Goal: Information Seeking & Learning: Learn about a topic

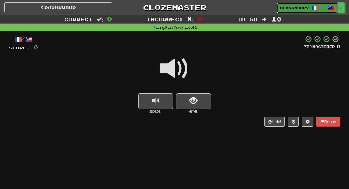
click at [306, 6] on span "meansnoopy" at bounding box center [294, 7] width 29 height 5
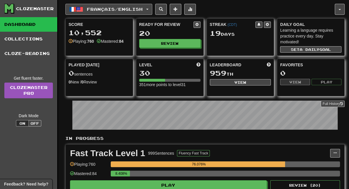
click at [151, 11] on button "Français / English" at bounding box center [108, 9] width 87 height 11
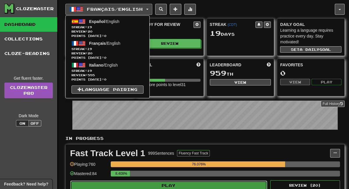
click at [161, 185] on button "Play" at bounding box center [168, 186] width 197 height 10
select select "**"
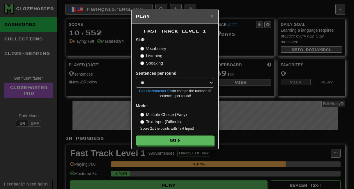
click at [162, 57] on label "Listening" at bounding box center [151, 56] width 22 height 6
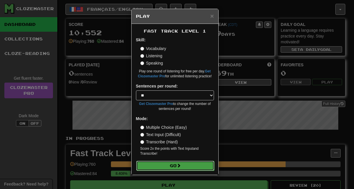
click at [152, 165] on button "Go" at bounding box center [175, 166] width 78 height 10
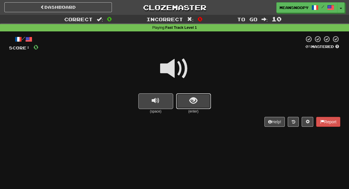
click at [206, 105] on button "show sentence" at bounding box center [193, 101] width 35 height 16
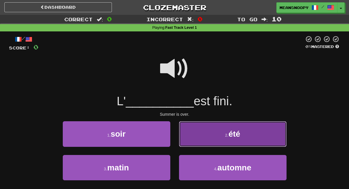
click at [195, 134] on button "2 . été" at bounding box center [233, 133] width 108 height 25
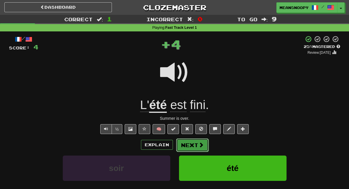
click at [192, 145] on button "Next" at bounding box center [192, 144] width 33 height 13
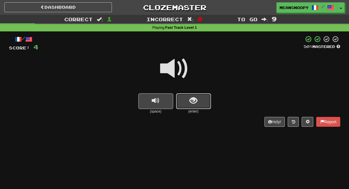
click at [187, 107] on button "show sentence" at bounding box center [193, 101] width 35 height 16
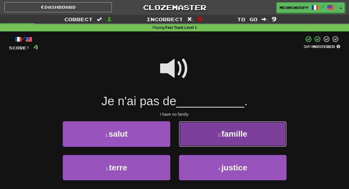
click at [197, 138] on button "2 . famille" at bounding box center [233, 133] width 108 height 25
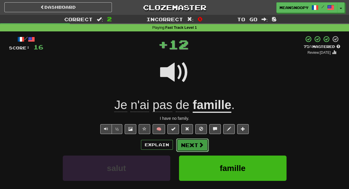
click at [192, 147] on button "Next" at bounding box center [192, 144] width 33 height 13
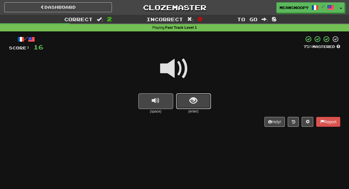
click at [188, 104] on button "show sentence" at bounding box center [193, 101] width 35 height 16
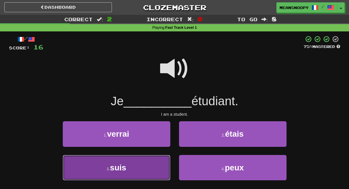
click at [152, 165] on button "3 . suis" at bounding box center [117, 167] width 108 height 25
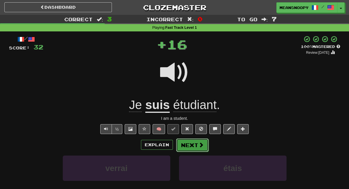
click at [192, 145] on button "Next" at bounding box center [192, 144] width 33 height 13
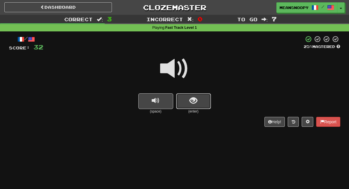
click at [187, 98] on button "show sentence" at bounding box center [193, 101] width 35 height 16
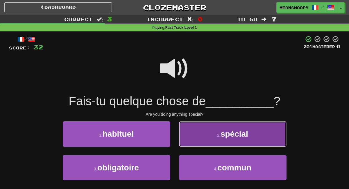
click at [201, 141] on button "2 . spécial" at bounding box center [233, 133] width 108 height 25
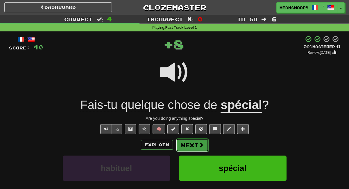
click at [195, 149] on button "Next" at bounding box center [192, 144] width 33 height 13
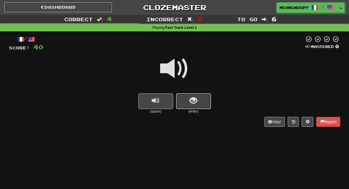
click at [185, 102] on button "show sentence" at bounding box center [193, 101] width 35 height 16
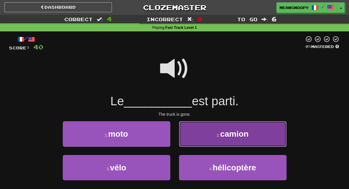
click at [203, 137] on button "2 . camion" at bounding box center [233, 133] width 108 height 25
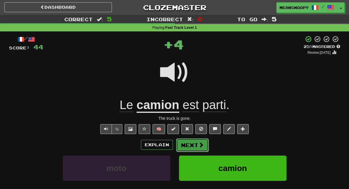
click at [194, 145] on button "Next" at bounding box center [192, 144] width 33 height 13
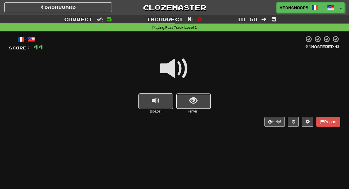
click at [184, 104] on button "show sentence" at bounding box center [193, 101] width 35 height 16
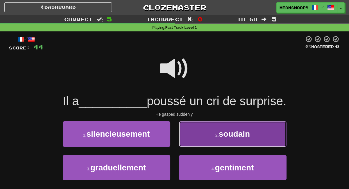
click at [201, 137] on button "2 . soudain" at bounding box center [233, 133] width 108 height 25
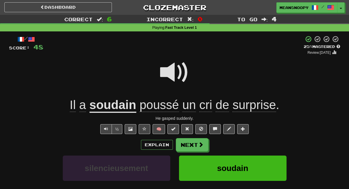
click at [197, 151] on div "Explain Next silencieusement soudain graduellement gentiment Learn more: silenc…" at bounding box center [174, 184] width 331 height 93
click at [197, 147] on button "Next" at bounding box center [192, 144] width 33 height 13
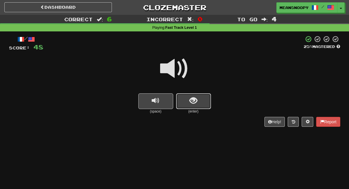
click at [202, 98] on button "show sentence" at bounding box center [193, 101] width 35 height 16
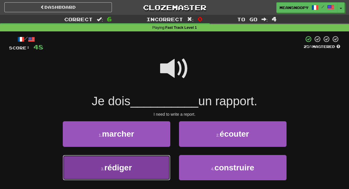
click at [162, 161] on button "3 . rédiger" at bounding box center [117, 167] width 108 height 25
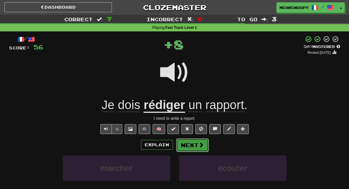
click at [191, 149] on button "Next" at bounding box center [192, 144] width 33 height 13
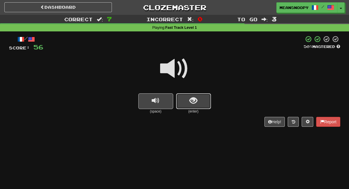
click at [210, 102] on button "show sentence" at bounding box center [193, 101] width 35 height 16
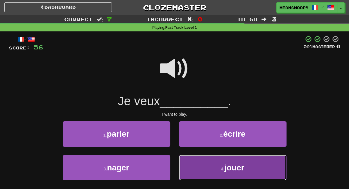
click at [209, 168] on button "4 . jouer" at bounding box center [233, 167] width 108 height 25
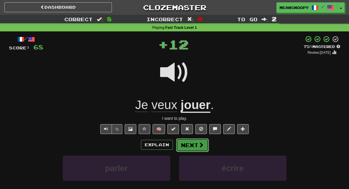
click at [189, 147] on button "Next" at bounding box center [192, 144] width 33 height 13
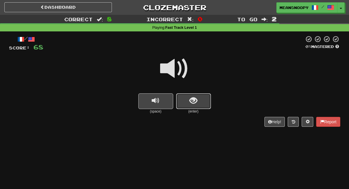
click at [190, 104] on span "show sentence" at bounding box center [194, 101] width 8 height 8
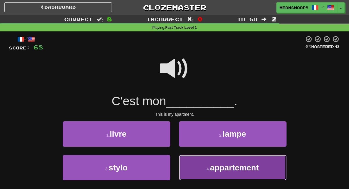
click at [195, 168] on button "4 . appartement" at bounding box center [233, 167] width 108 height 25
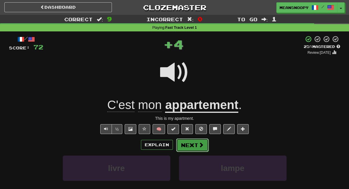
click at [188, 146] on button "Next" at bounding box center [192, 144] width 33 height 13
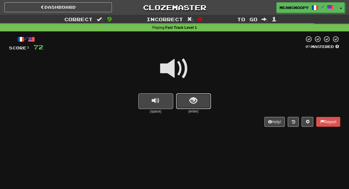
click at [192, 105] on span "show sentence" at bounding box center [194, 101] width 8 height 8
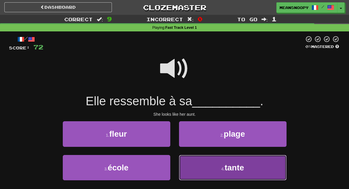
click at [199, 165] on button "4 . tante" at bounding box center [233, 167] width 108 height 25
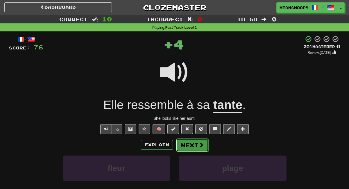
click at [196, 145] on button "Next" at bounding box center [192, 144] width 33 height 13
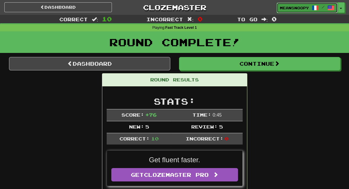
click at [285, 9] on span "meansnoopy" at bounding box center [294, 7] width 29 height 5
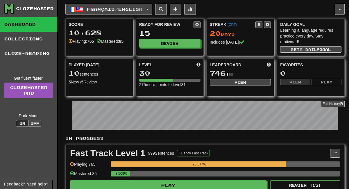
click at [150, 8] on button "Français / English" at bounding box center [108, 9] width 87 height 11
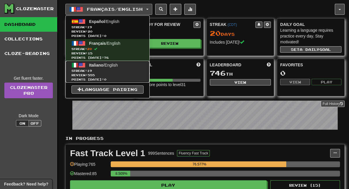
click at [94, 68] on link "Italiano / English Streak: 19 Review: 555 Points today: 0" at bounding box center [108, 72] width 84 height 22
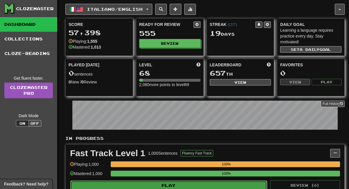
click at [190, 185] on button "Play" at bounding box center [168, 186] width 197 height 10
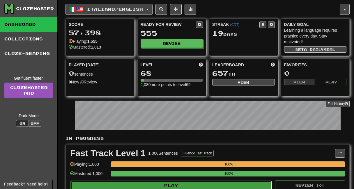
select select "**"
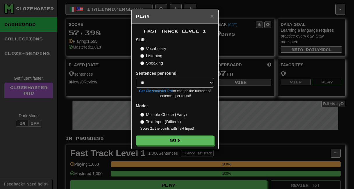
click at [152, 54] on label "Listening" at bounding box center [151, 56] width 22 height 6
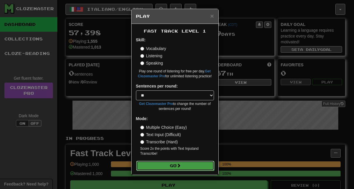
click at [157, 164] on button "Go" at bounding box center [175, 166] width 78 height 10
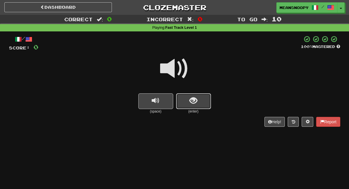
click at [195, 106] on button "show sentence" at bounding box center [193, 101] width 35 height 16
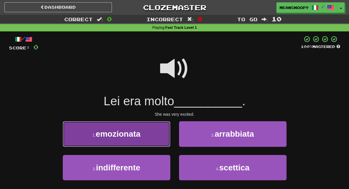
click at [166, 136] on button "1 . emozionata" at bounding box center [117, 133] width 108 height 25
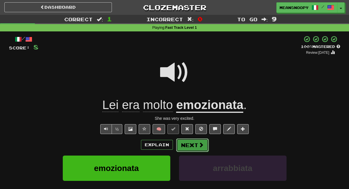
click at [192, 146] on button "Next" at bounding box center [192, 144] width 33 height 13
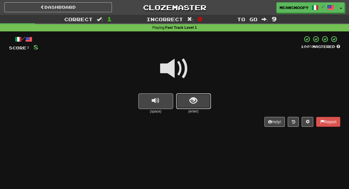
click at [193, 103] on span "show sentence" at bounding box center [194, 101] width 8 height 8
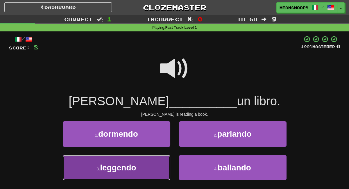
click at [150, 168] on button "3 . leggendo" at bounding box center [117, 167] width 108 height 25
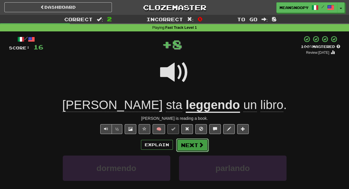
click at [187, 145] on button "Next" at bounding box center [192, 144] width 33 height 13
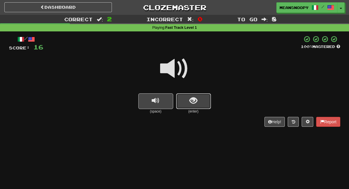
click at [194, 106] on button "show sentence" at bounding box center [193, 101] width 35 height 16
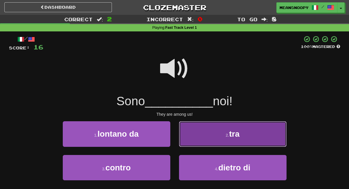
click at [215, 136] on button "2 . tra" at bounding box center [233, 133] width 108 height 25
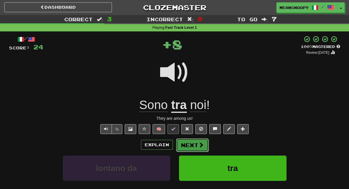
click at [193, 145] on button "Next" at bounding box center [192, 144] width 33 height 13
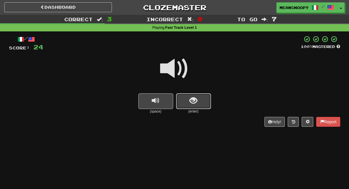
click at [186, 107] on button "show sentence" at bounding box center [193, 101] width 35 height 16
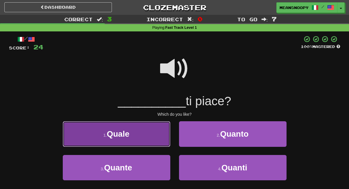
click at [143, 139] on button "1 . Quale" at bounding box center [117, 133] width 108 height 25
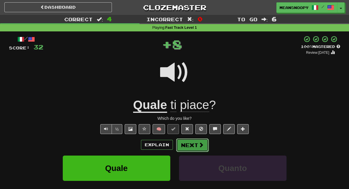
click at [188, 144] on button "Next" at bounding box center [192, 144] width 33 height 13
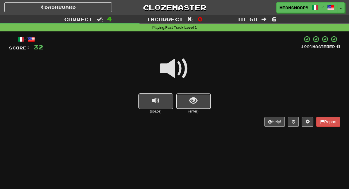
click at [190, 101] on span "show sentence" at bounding box center [194, 101] width 8 height 8
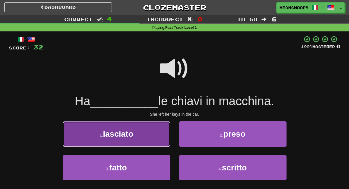
click at [156, 130] on button "1 . lasciato" at bounding box center [117, 133] width 108 height 25
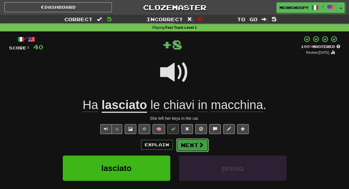
click at [189, 147] on button "Next" at bounding box center [192, 144] width 33 height 13
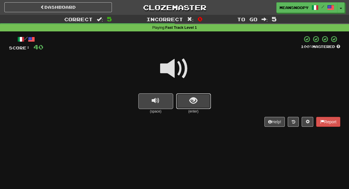
click at [198, 99] on button "show sentence" at bounding box center [193, 101] width 35 height 16
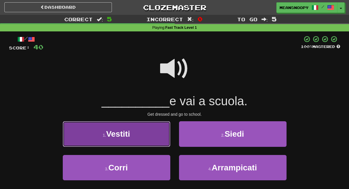
click at [162, 140] on button "1 . Vestiti" at bounding box center [117, 133] width 108 height 25
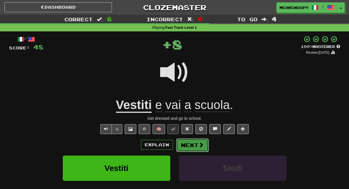
click at [195, 146] on button "Next" at bounding box center [192, 144] width 33 height 13
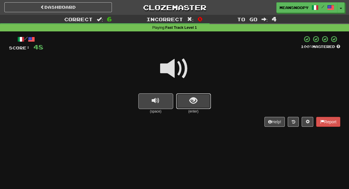
click at [198, 100] on button "show sentence" at bounding box center [193, 101] width 35 height 16
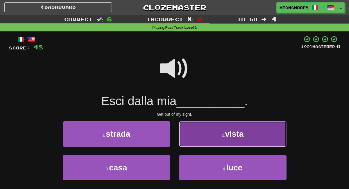
click at [209, 136] on button "2 . vista" at bounding box center [233, 133] width 108 height 25
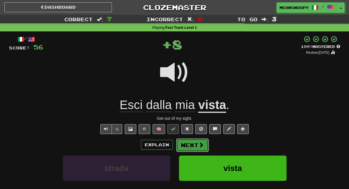
click at [198, 145] on button "Next" at bounding box center [192, 144] width 33 height 13
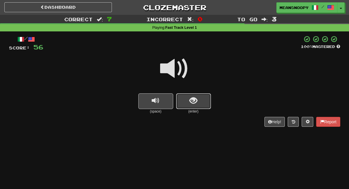
click at [191, 100] on span "show sentence" at bounding box center [194, 101] width 8 height 8
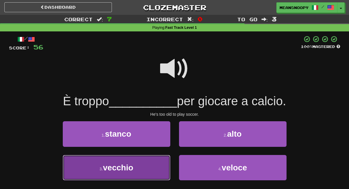
click at [146, 163] on button "3 . vecchio" at bounding box center [117, 167] width 108 height 25
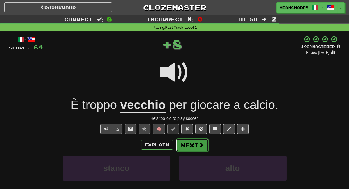
click at [195, 147] on button "Next" at bounding box center [192, 144] width 33 height 13
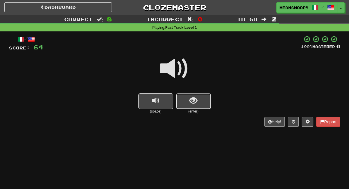
click at [190, 107] on button "show sentence" at bounding box center [193, 101] width 35 height 16
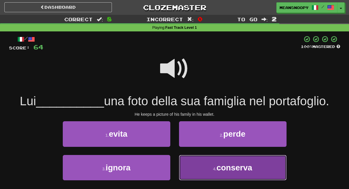
click at [200, 170] on button "4 . conserva" at bounding box center [233, 167] width 108 height 25
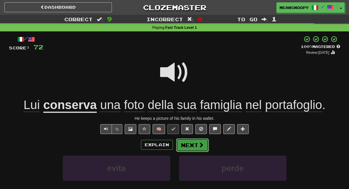
click at [193, 147] on button "Next" at bounding box center [192, 144] width 33 height 13
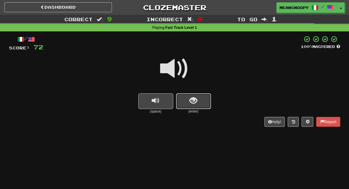
click at [190, 106] on button "show sentence" at bounding box center [193, 101] width 35 height 16
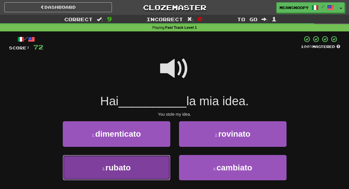
click at [142, 163] on button "3 . rubato" at bounding box center [117, 167] width 108 height 25
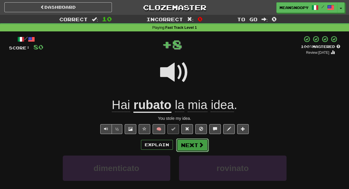
click at [188, 146] on button "Next" at bounding box center [192, 144] width 33 height 13
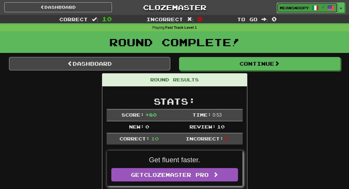
click at [289, 10] on span "meansnoopy" at bounding box center [294, 7] width 29 height 5
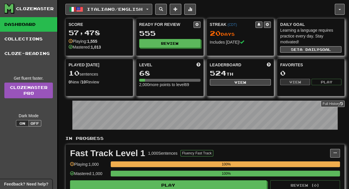
click at [152, 8] on button "Italiano / English" at bounding box center [108, 9] width 87 height 11
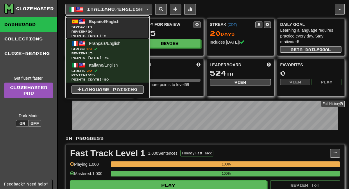
click at [125, 24] on link "Español / English Streak: 19 Review: 20 Points [DATE]: 0" at bounding box center [108, 28] width 84 height 22
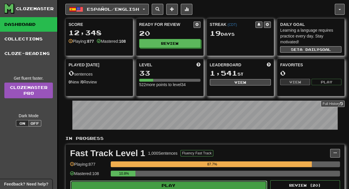
click at [196, 187] on button "Play" at bounding box center [168, 186] width 197 height 10
select select "**"
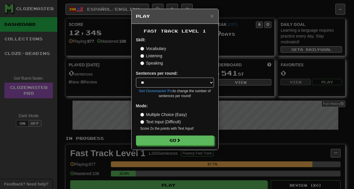
click at [158, 55] on label "Listening" at bounding box center [151, 56] width 22 height 6
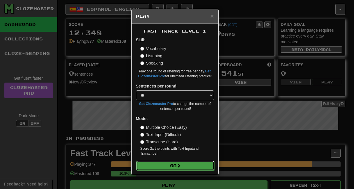
click at [159, 166] on button "Go" at bounding box center [175, 166] width 78 height 10
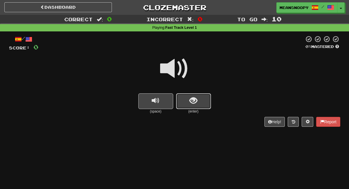
click at [191, 106] on button "show sentence" at bounding box center [193, 101] width 35 height 16
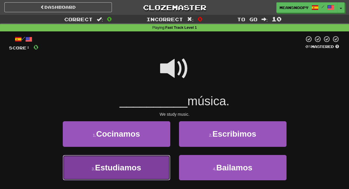
click at [141, 166] on span "Estudiamos" at bounding box center [118, 167] width 46 height 9
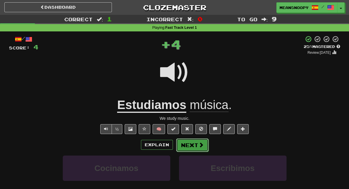
click at [192, 145] on button "Next" at bounding box center [192, 144] width 33 height 13
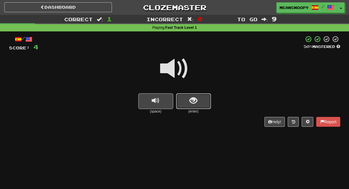
click at [198, 99] on button "show sentence" at bounding box center [193, 101] width 35 height 16
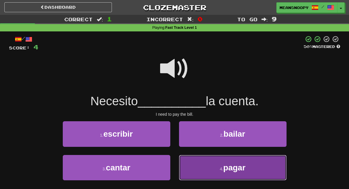
click at [211, 169] on button "4 . pagar" at bounding box center [233, 167] width 108 height 25
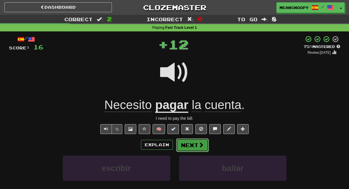
click at [199, 147] on span at bounding box center [201, 144] width 5 height 5
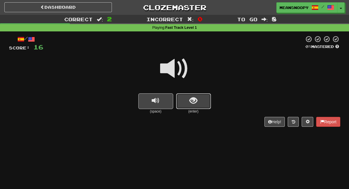
click at [193, 105] on span "show sentence" at bounding box center [194, 101] width 8 height 8
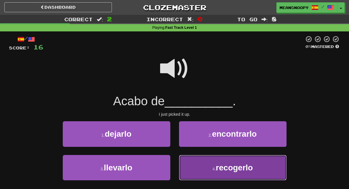
click at [201, 171] on button "4 . recogerlo" at bounding box center [233, 167] width 108 height 25
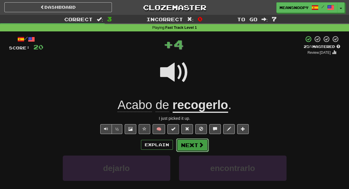
click at [194, 144] on button "Next" at bounding box center [192, 144] width 33 height 13
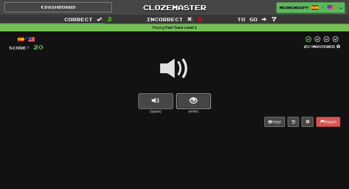
click at [182, 106] on button "show sentence" at bounding box center [193, 101] width 35 height 16
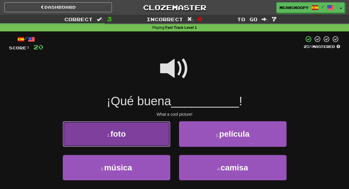
click at [145, 140] on button "1 . foto" at bounding box center [117, 133] width 108 height 25
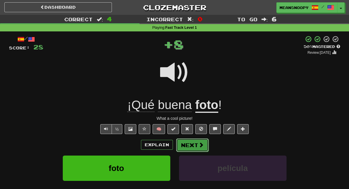
click at [191, 143] on button "Next" at bounding box center [192, 144] width 33 height 13
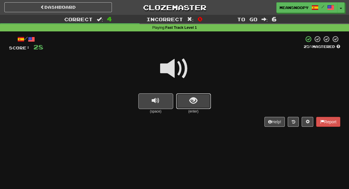
click at [197, 102] on span "show sentence" at bounding box center [194, 101] width 8 height 8
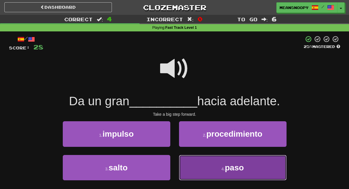
click at [207, 169] on button "4 . paso" at bounding box center [233, 167] width 108 height 25
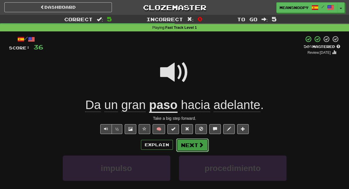
click at [190, 147] on button "Next" at bounding box center [192, 144] width 33 height 13
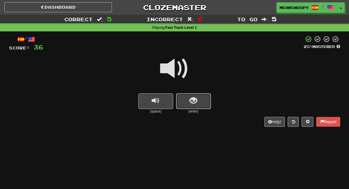
click at [195, 107] on button "show sentence" at bounding box center [193, 101] width 35 height 16
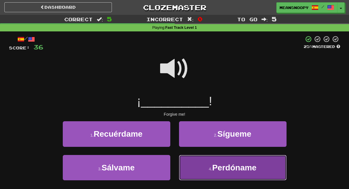
click at [206, 164] on button "4 . Perdóname" at bounding box center [233, 167] width 108 height 25
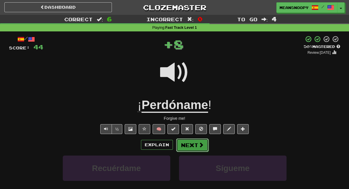
click at [198, 147] on button "Next" at bounding box center [192, 144] width 33 height 13
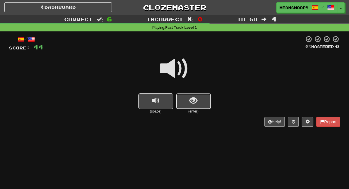
click at [193, 98] on span "show sentence" at bounding box center [194, 101] width 8 height 8
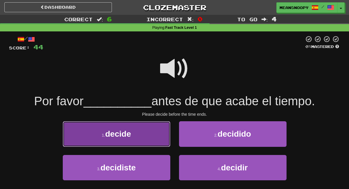
click at [151, 131] on button "1 . decide" at bounding box center [117, 133] width 108 height 25
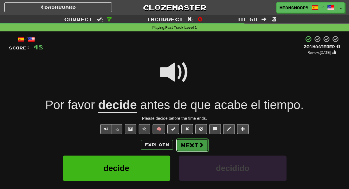
click at [190, 144] on button "Next" at bounding box center [192, 144] width 33 height 13
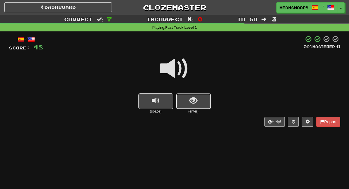
click at [206, 103] on button "show sentence" at bounding box center [193, 101] width 35 height 16
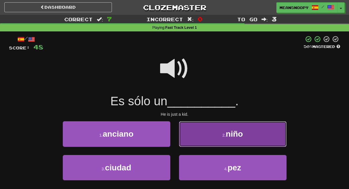
click at [209, 145] on button "2 . niño" at bounding box center [233, 133] width 108 height 25
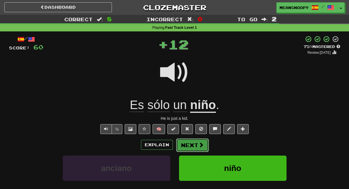
click at [191, 147] on button "Next" at bounding box center [192, 144] width 33 height 13
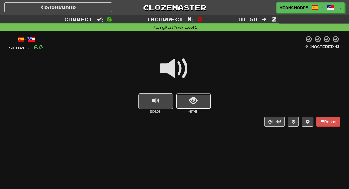
click at [194, 101] on span "show sentence" at bounding box center [194, 101] width 8 height 8
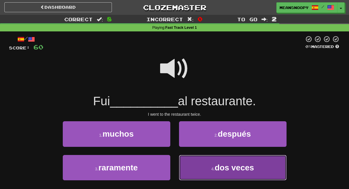
click at [206, 167] on button "4 . dos veces" at bounding box center [233, 167] width 108 height 25
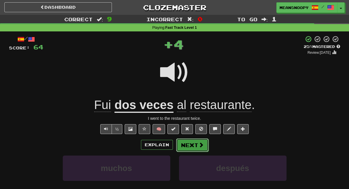
click at [187, 147] on button "Next" at bounding box center [192, 144] width 33 height 13
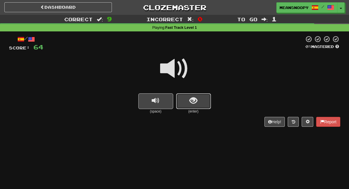
click at [184, 104] on button "show sentence" at bounding box center [193, 101] width 35 height 16
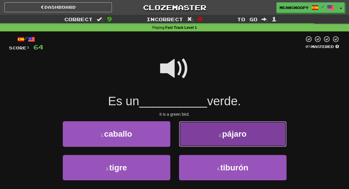
click at [196, 140] on button "2 . pájaro" at bounding box center [233, 133] width 108 height 25
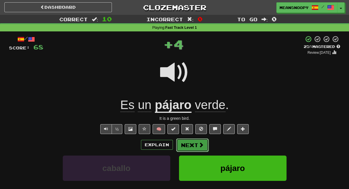
click at [190, 150] on button "Next" at bounding box center [192, 144] width 33 height 13
